Goal: Transaction & Acquisition: Purchase product/service

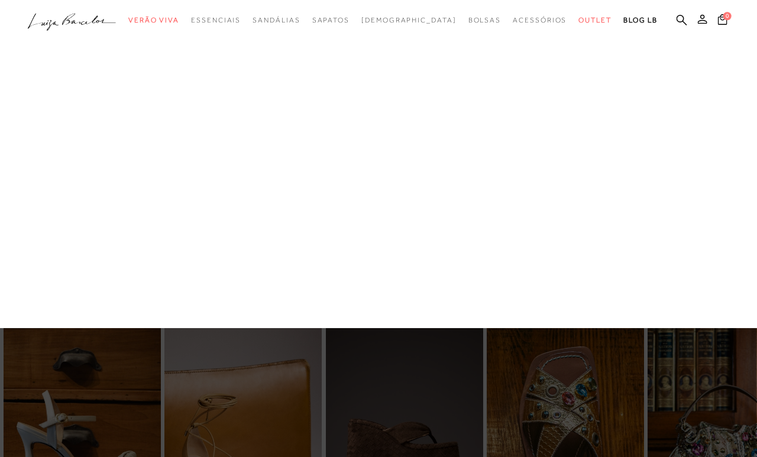
scroll to position [130, 85]
click at [299, 26] on link "Sandálias" at bounding box center [276, 20] width 47 height 22
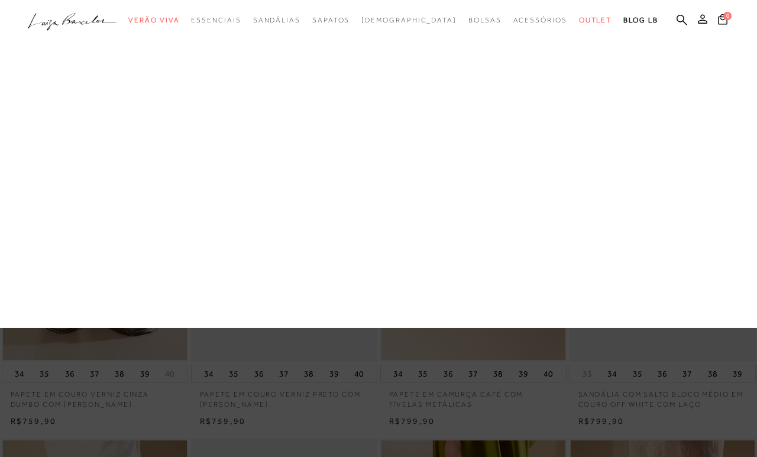
click at [297, 21] on span "Sandálias" at bounding box center [276, 20] width 47 height 8
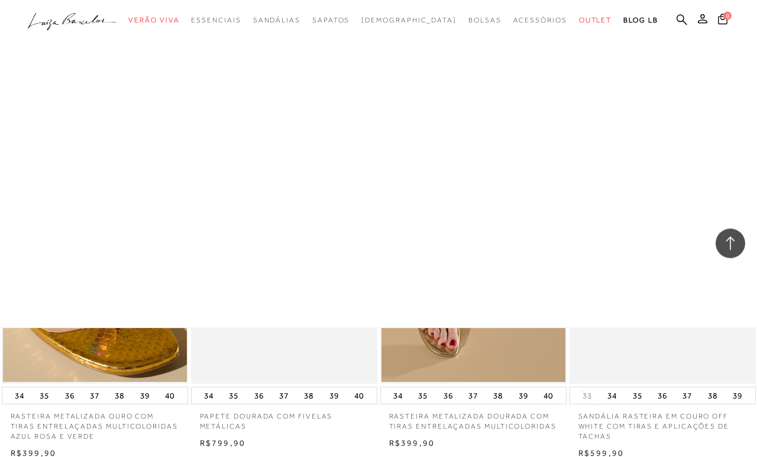
scroll to position [694, 0]
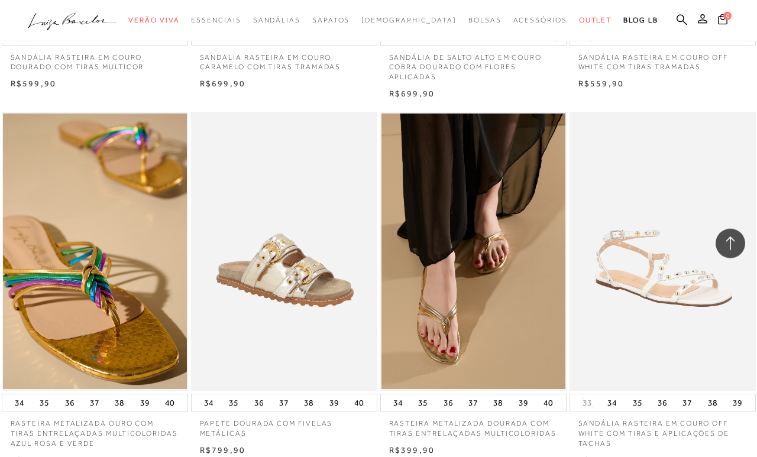
click at [697, 240] on icon at bounding box center [730, 244] width 9 height 14
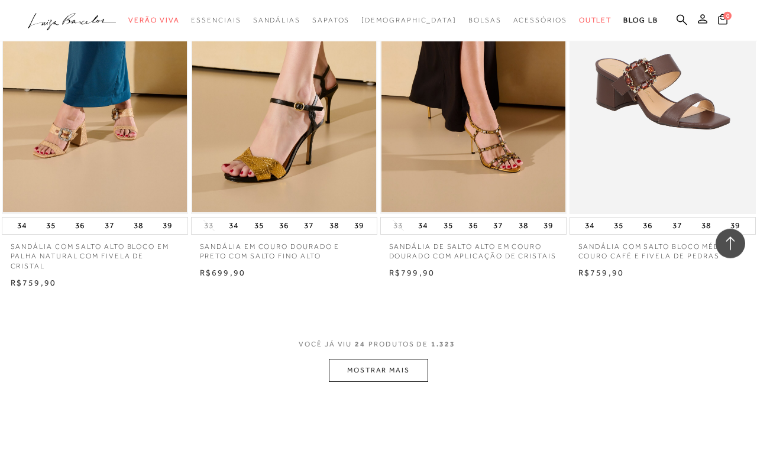
scroll to position [1970, 0]
click at [375, 371] on button "MOSTRAR MAIS" at bounding box center [378, 369] width 99 height 23
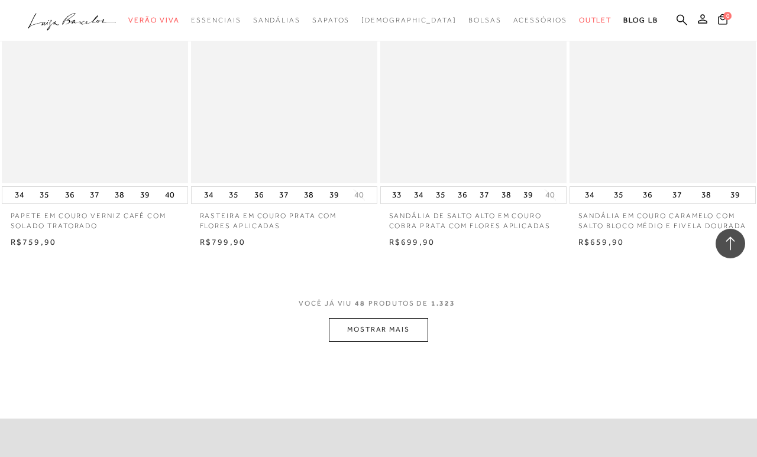
scroll to position [4189, 0]
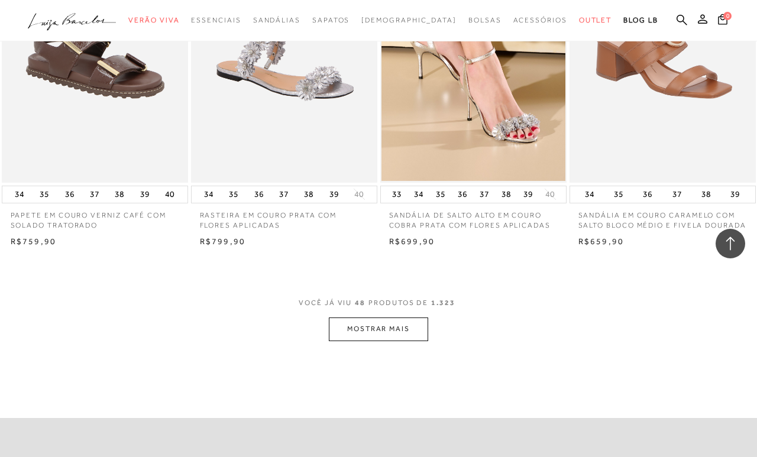
click at [381, 341] on button "MOSTRAR MAIS" at bounding box center [378, 329] width 99 height 23
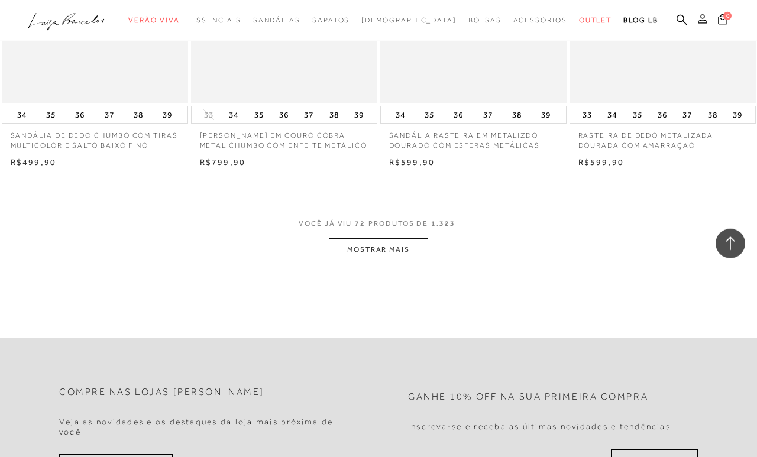
scroll to position [6447, 0]
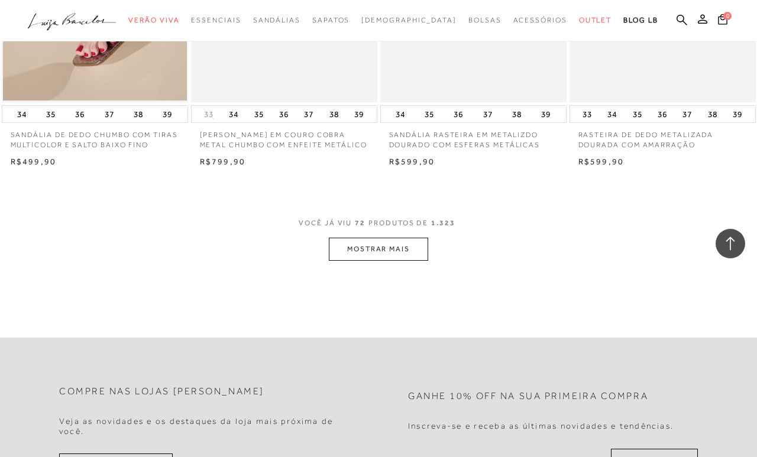
click at [381, 261] on button "MOSTRAR MAIS" at bounding box center [378, 249] width 99 height 23
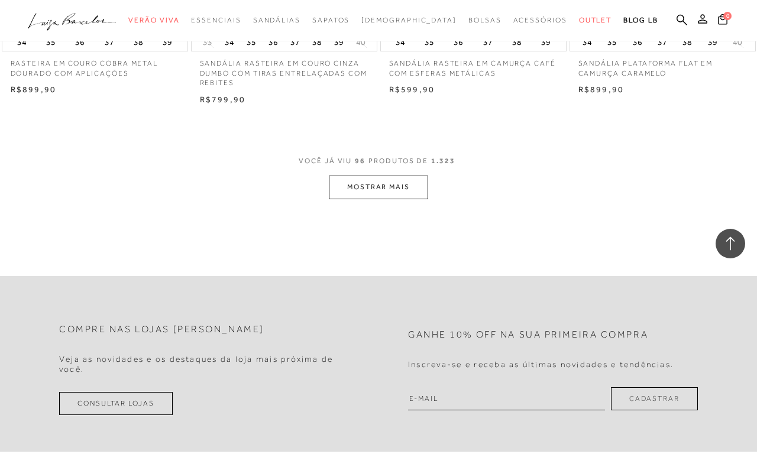
scroll to position [8677, 0]
click at [391, 198] on button "MOSTRAR MAIS" at bounding box center [378, 186] width 99 height 23
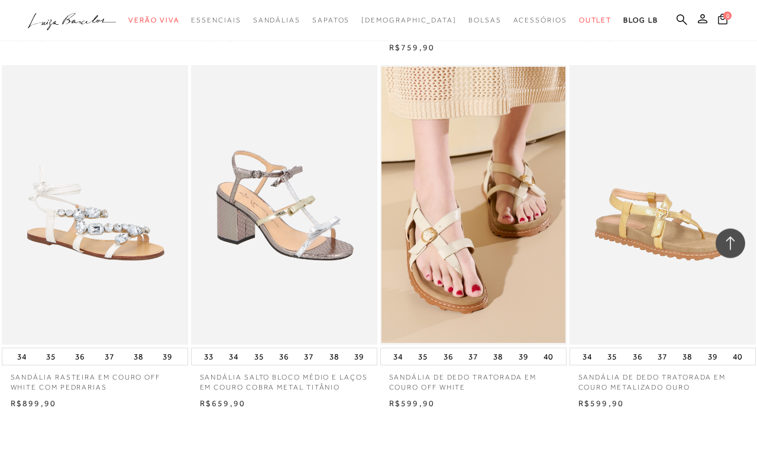
scroll to position [10552, 0]
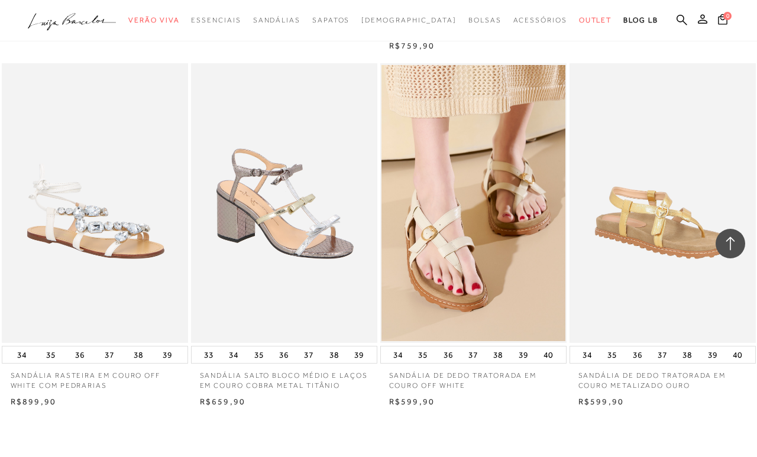
click at [293, 294] on img at bounding box center [284, 203] width 185 height 280
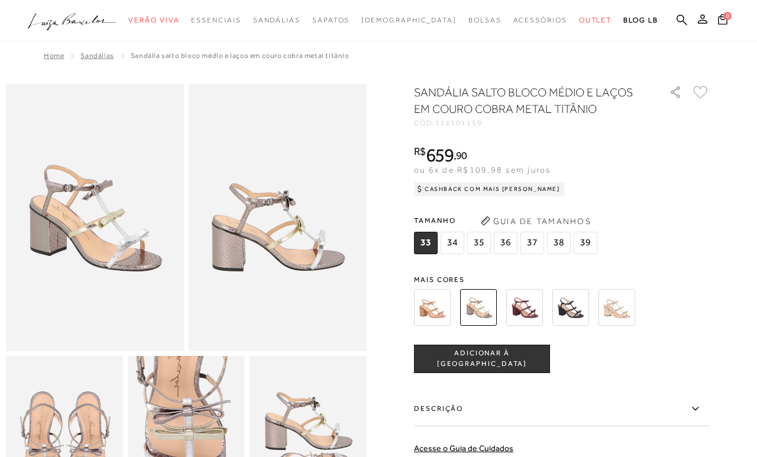
click at [432, 310] on img at bounding box center [432, 307] width 37 height 37
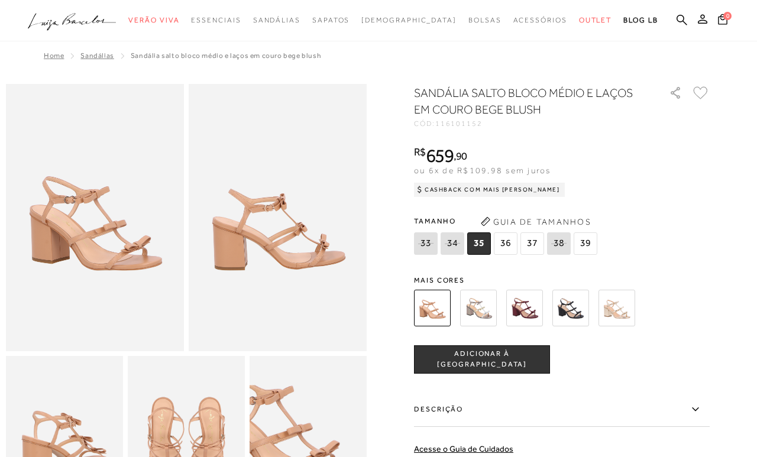
click at [504, 252] on span "36" at bounding box center [506, 243] width 24 height 22
click at [488, 361] on span "ADICIONAR À [GEOGRAPHIC_DATA]" at bounding box center [481, 359] width 135 height 21
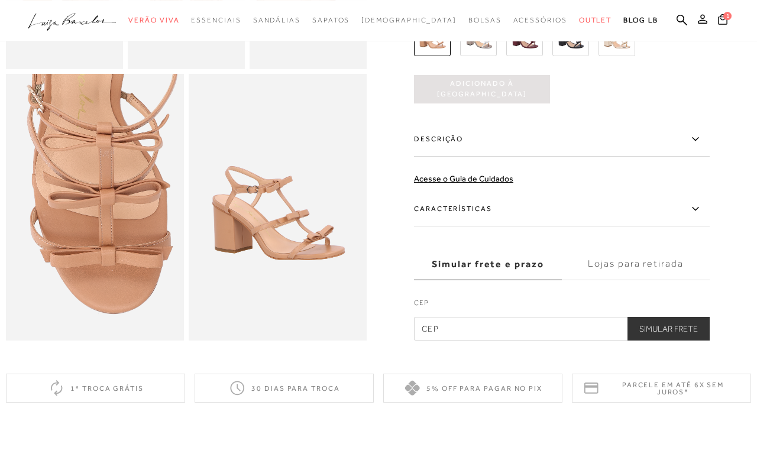
click at [505, 325] on input "text" at bounding box center [562, 329] width 296 height 24
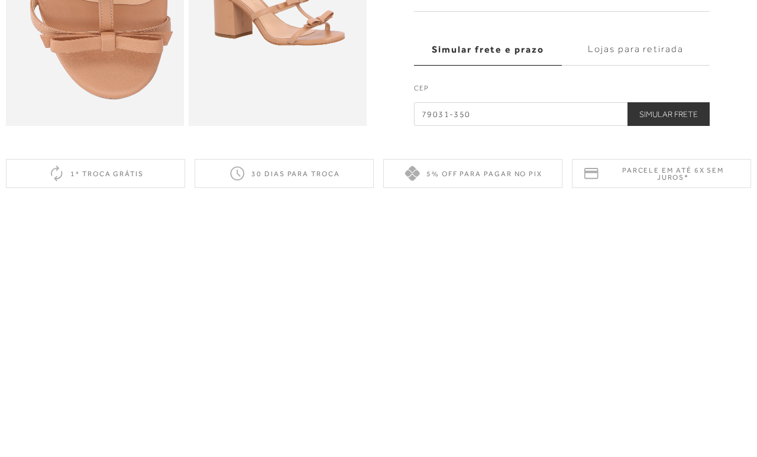
type input "79031-350"
click at [669, 317] on button "Simular Frete" at bounding box center [668, 329] width 82 height 24
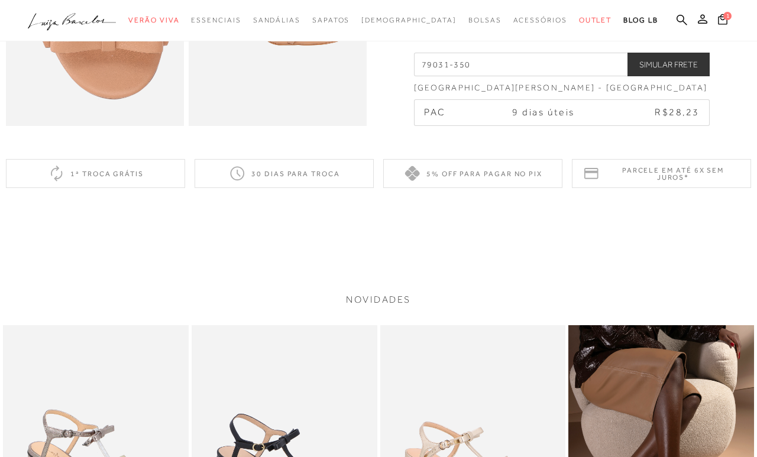
click at [619, 118] on td "R$28,23" at bounding box center [658, 113] width 101 height 25
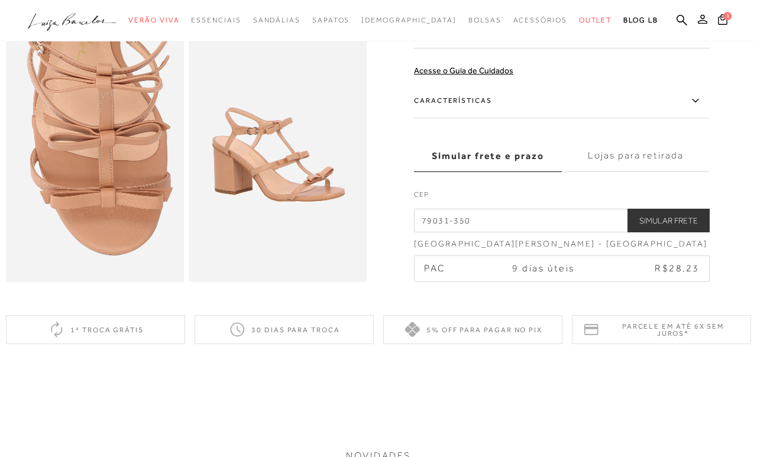
scroll to position [520, 0]
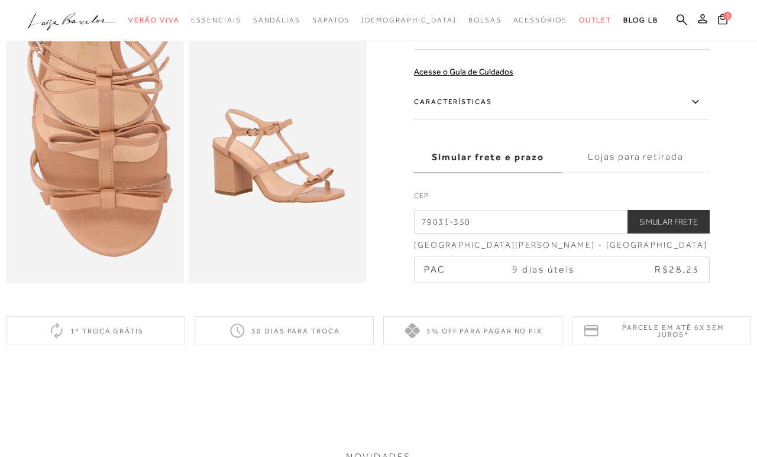
click at [627, 272] on td "R$28,23" at bounding box center [658, 270] width 101 height 25
click at [624, 277] on td "R$28,23" at bounding box center [658, 270] width 101 height 25
click at [556, 270] on span "9 dias úteis" at bounding box center [543, 269] width 63 height 11
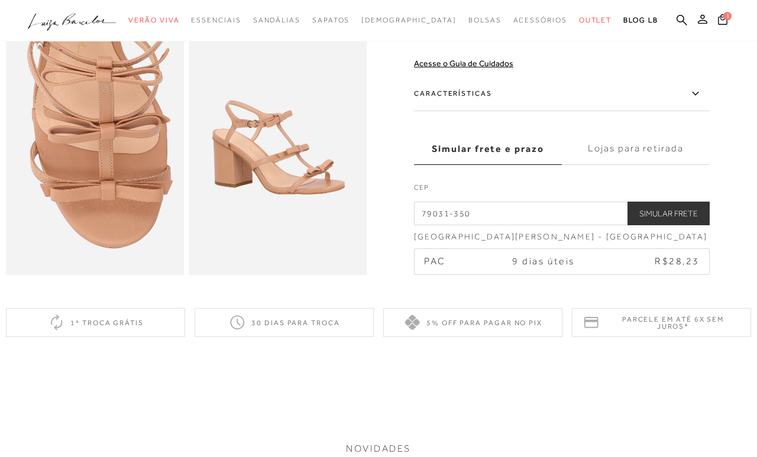
scroll to position [533, 0]
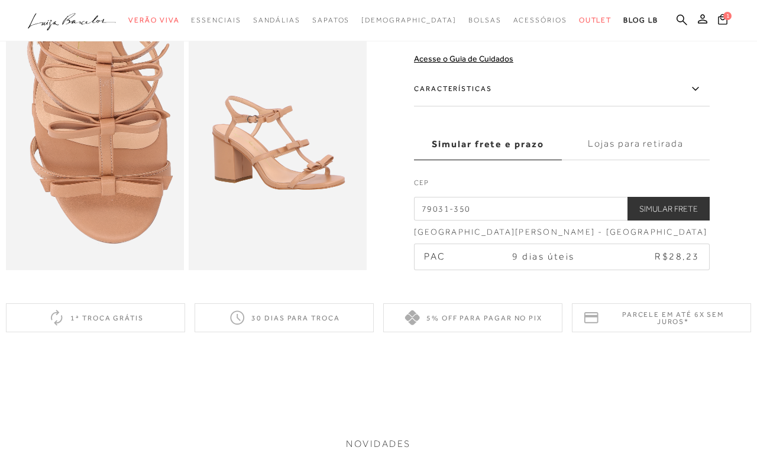
click at [697, 26] on button "1" at bounding box center [723, 20] width 20 height 19
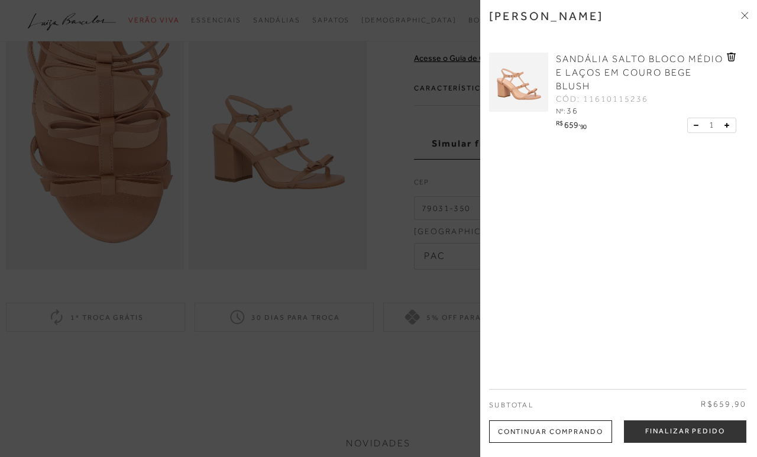
click at [673, 421] on button "Finalizar Pedido" at bounding box center [685, 431] width 122 height 22
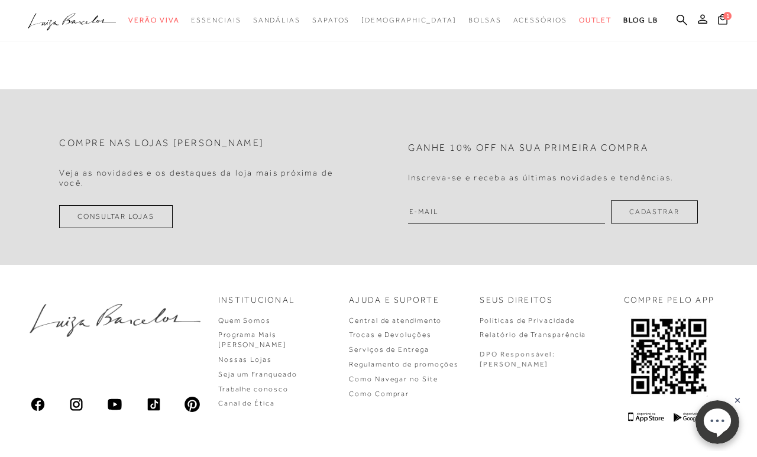
click at [464, 213] on input "email" at bounding box center [506, 211] width 197 height 23
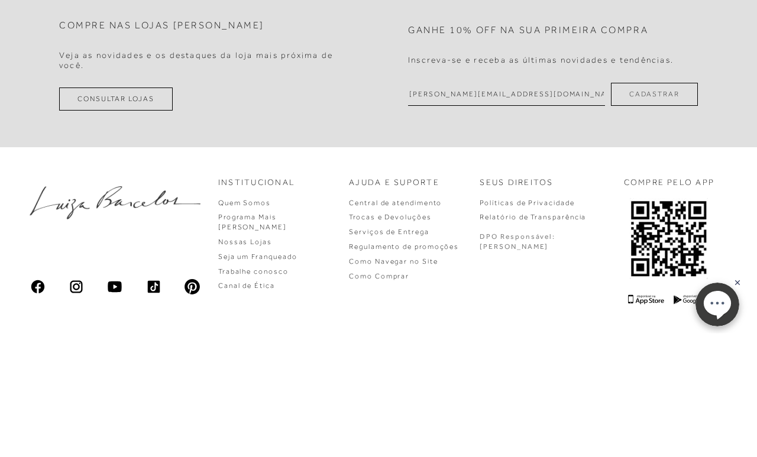
type input "[PERSON_NAME][EMAIL_ADDRESS][DOMAIN_NAME]"
click at [660, 200] on button "Cadastrar" at bounding box center [654, 211] width 87 height 23
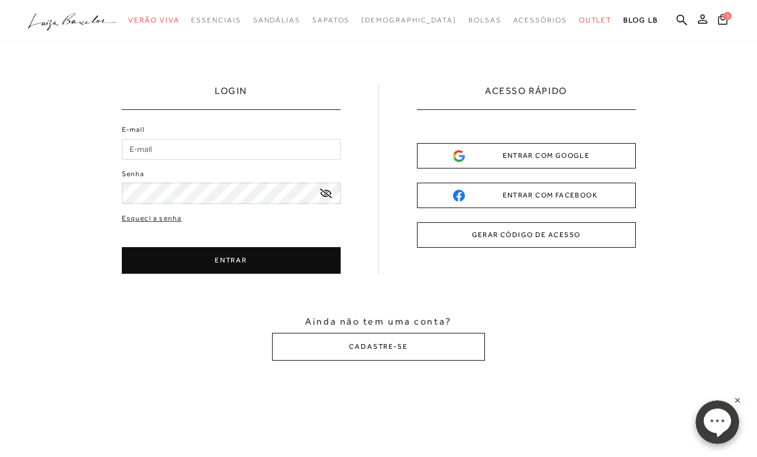
scroll to position [0, 0]
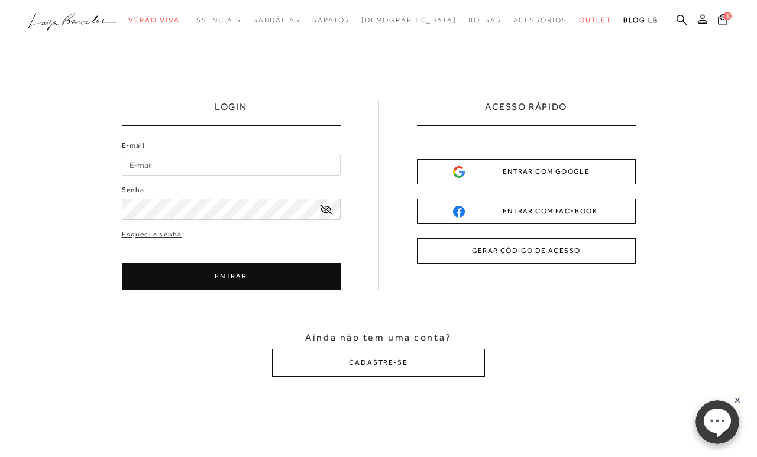
click at [218, 161] on input "E-mail" at bounding box center [231, 165] width 219 height 21
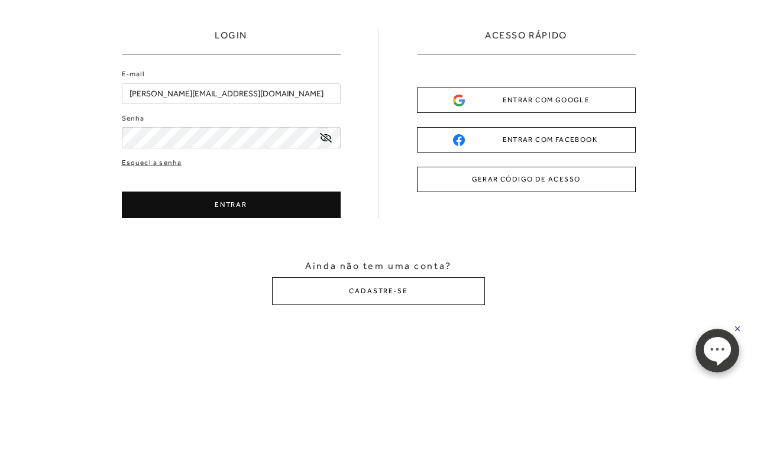
type input "[PERSON_NAME][EMAIL_ADDRESS][DOMAIN_NAME]"
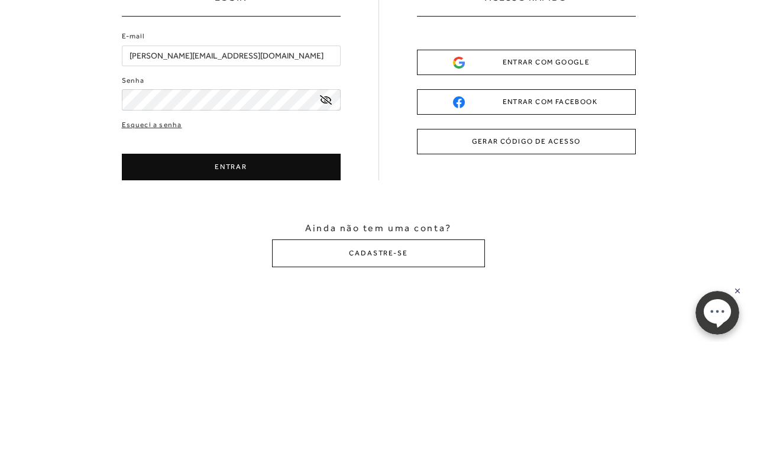
click at [239, 263] on button "ENTRAR" at bounding box center [231, 276] width 219 height 27
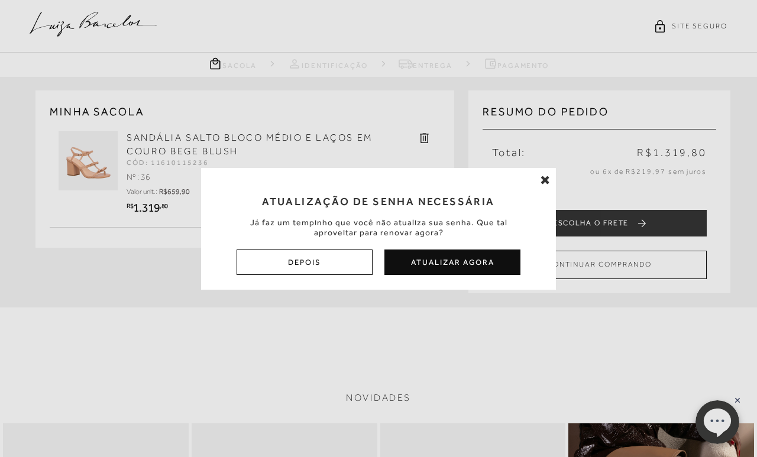
click at [537, 186] on div "Atualização de Senha Necessária Já faz um tempinho que você não atualiza sua se…" at bounding box center [378, 229] width 355 height 122
click at [536, 184] on div "Atualização de Senha Necessária Já faz um tempinho que você não atualiza sua se…" at bounding box center [378, 229] width 355 height 122
click at [537, 185] on div "Atualização de Senha Necessária Já faz um tempinho que você não atualiza sua se…" at bounding box center [378, 229] width 355 height 122
click at [329, 261] on button "Depois" at bounding box center [305, 262] width 136 height 25
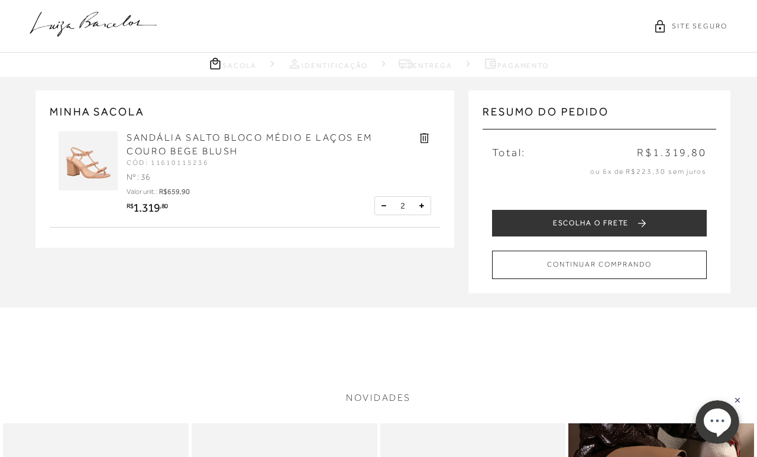
click at [378, 211] on button at bounding box center [384, 206] width 12 height 12
click at [610, 216] on button "ESCOLHA O FRETE" at bounding box center [599, 223] width 215 height 27
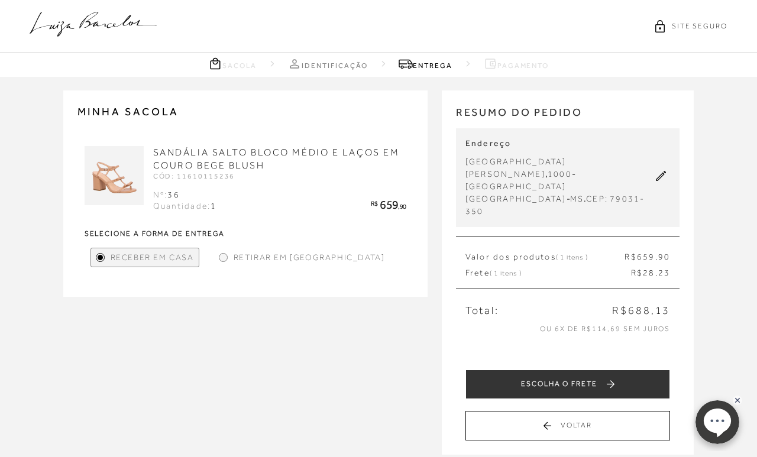
click at [561, 370] on button "ESCOLHA O FRETE" at bounding box center [567, 385] width 205 height 30
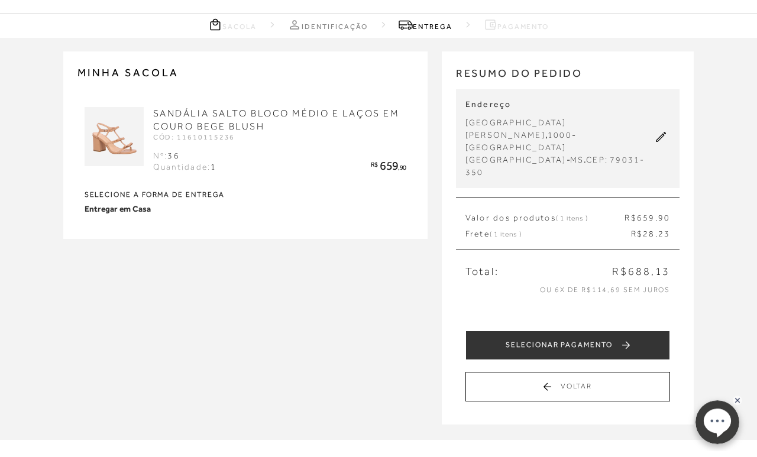
scroll to position [44, 0]
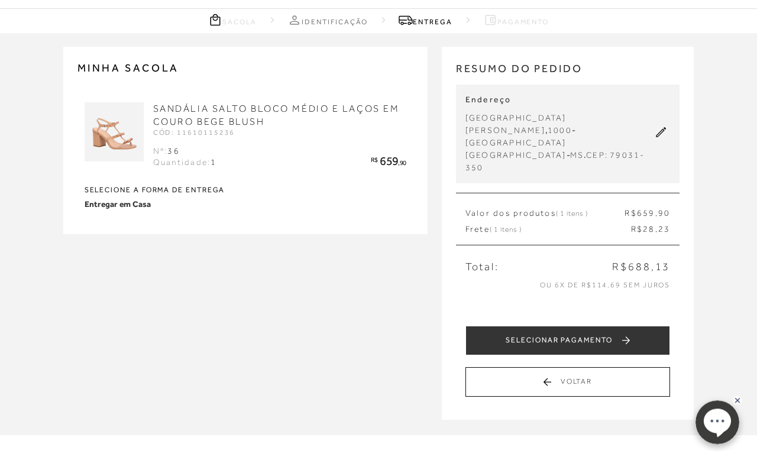
click at [571, 326] on button "SELECIONAR PAGAMENTO" at bounding box center [567, 341] width 205 height 30
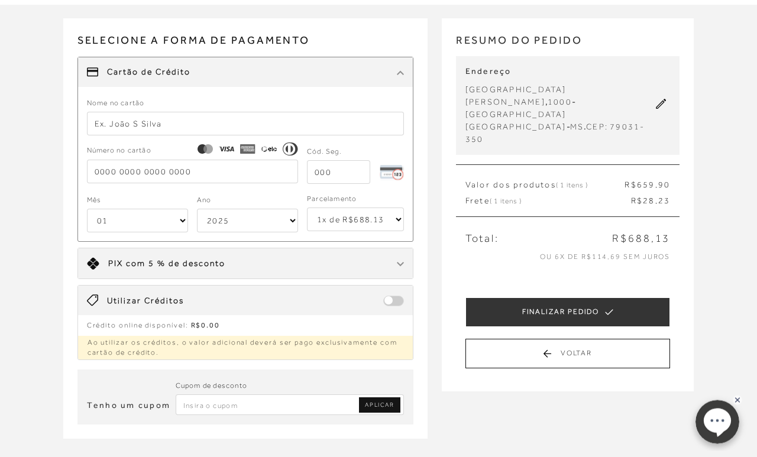
scroll to position [77, 0]
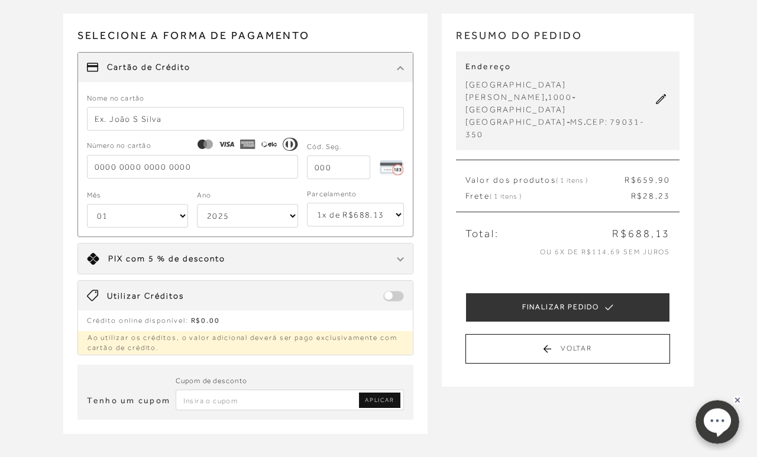
click at [169, 117] on input "text" at bounding box center [245, 119] width 317 height 24
type input "[PERSON_NAME]"
click at [157, 170] on input "tel" at bounding box center [192, 167] width 211 height 24
type input "[CREDIT_CARD_NUMBER]"
click at [342, 173] on input "tel" at bounding box center [338, 168] width 63 height 24
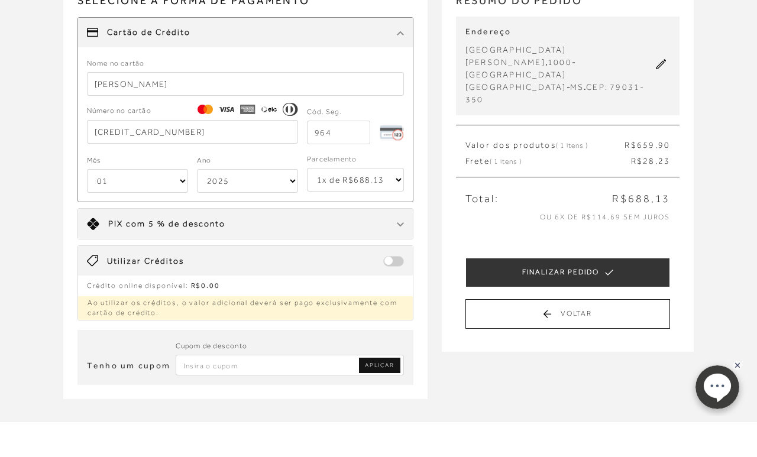
type input "964"
click at [147, 204] on select "01 02 03 04 05 06 07 08 09 10 11 12" at bounding box center [137, 216] width 101 height 24
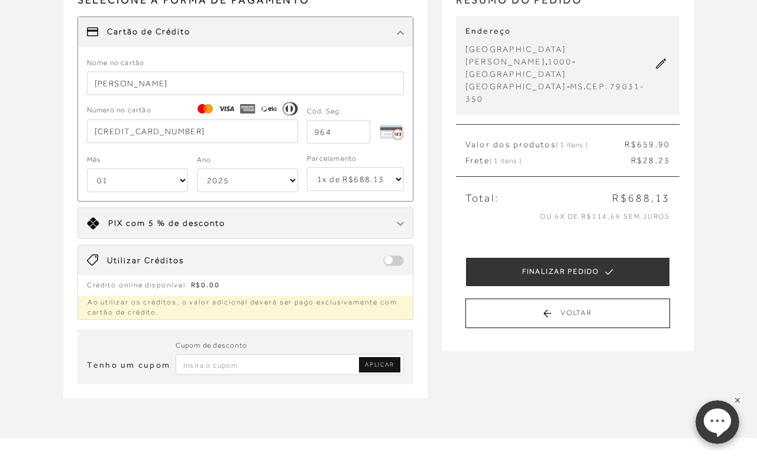
select select "10"
click at [286, 182] on select "2025 2026 2027 2028 2029 2030 2031 2032 2033 2034 2035 2036 2037 2038 2039 2040…" at bounding box center [247, 181] width 101 height 24
select select "2031"
click at [397, 181] on select "1x de R$688.13 2x de R$344.07 sem juros 3x de R$229.38 sem juros 4x de R$172.04…" at bounding box center [355, 179] width 97 height 24
select select "3"
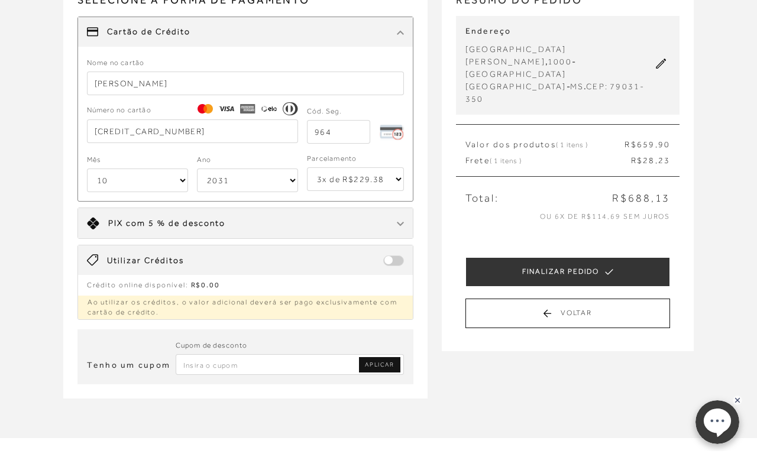
click at [574, 258] on button "FINALIZAR PEDIDO" at bounding box center [567, 272] width 205 height 30
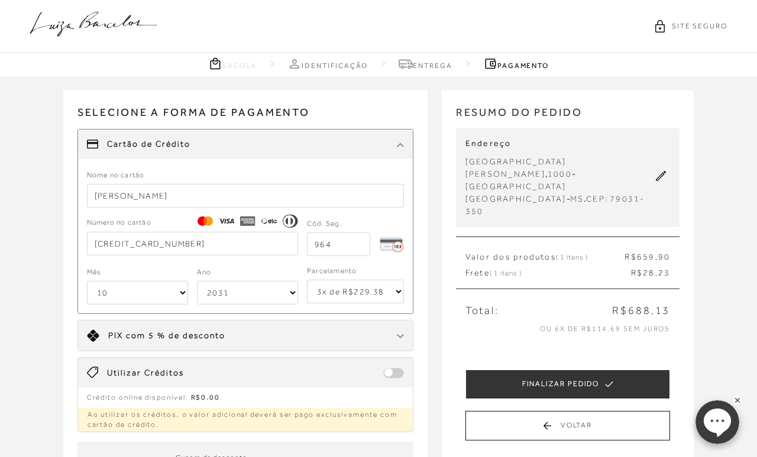
select select "10"
select select "2031"
select select "3"
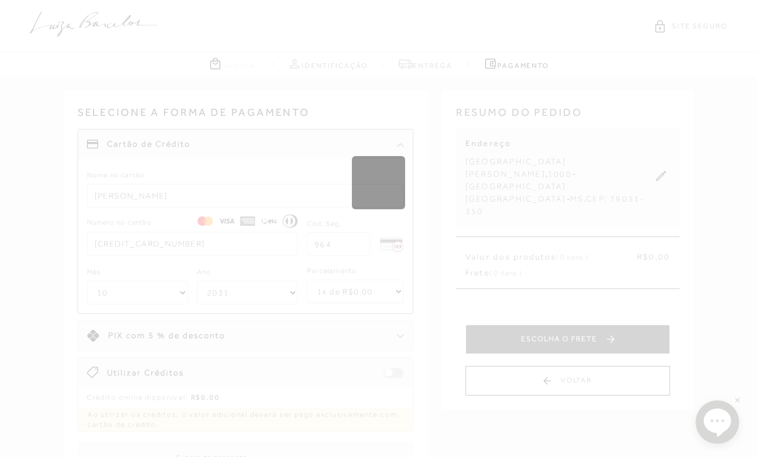
select select "1"
